Goal: Task Accomplishment & Management: Manage account settings

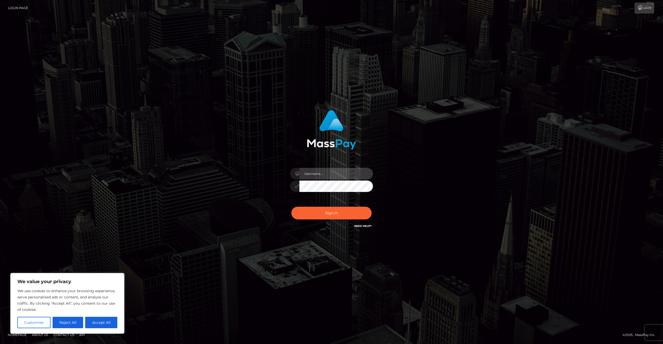
type input "Areg"
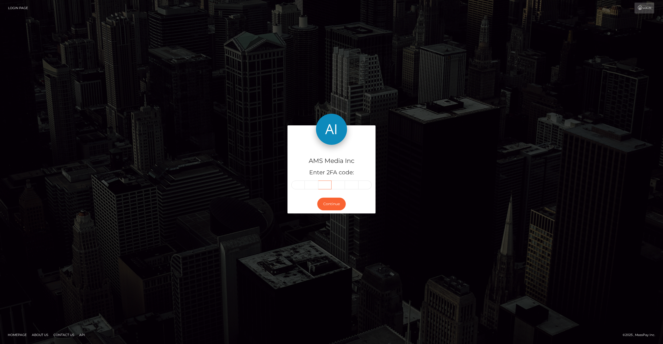
type input "774970"
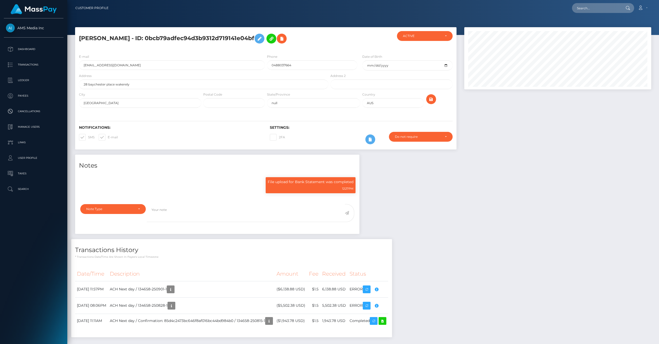
scroll to position [62, 187]
